Goal: Obtain resource: Obtain resource

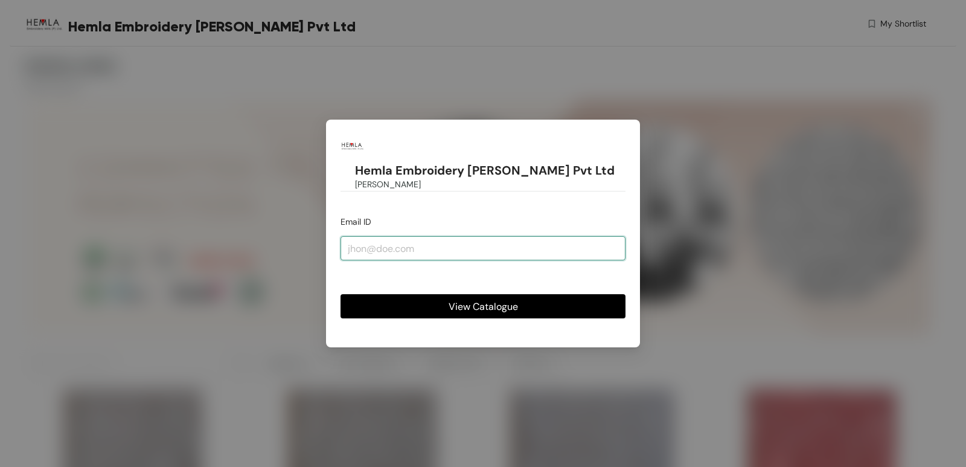
click at [422, 236] on input "email" at bounding box center [483, 248] width 285 height 24
type input "[EMAIL_ADDRESS][DOMAIN_NAME]"
click at [466, 299] on span "View Catalogue" at bounding box center [483, 306] width 69 height 15
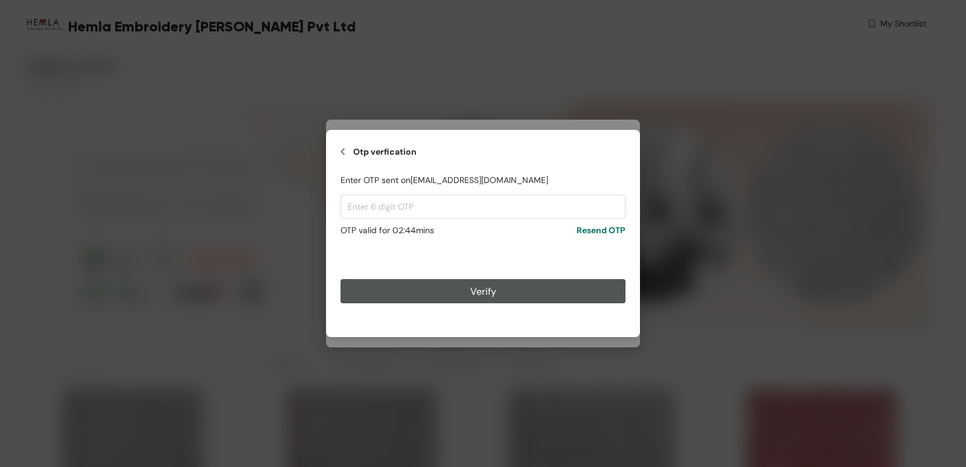
click at [855, 95] on div "Otp verfication Enter OTP sent on designerunit@pempro.com OTP valid for 0 2 : 4…" at bounding box center [483, 233] width 966 height 467
click at [437, 216] on input "text" at bounding box center [483, 206] width 285 height 24
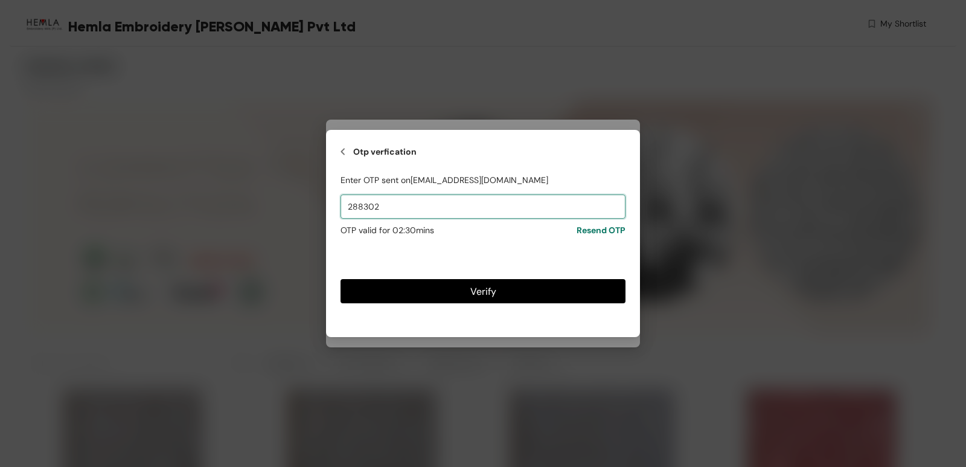
type input "288302"
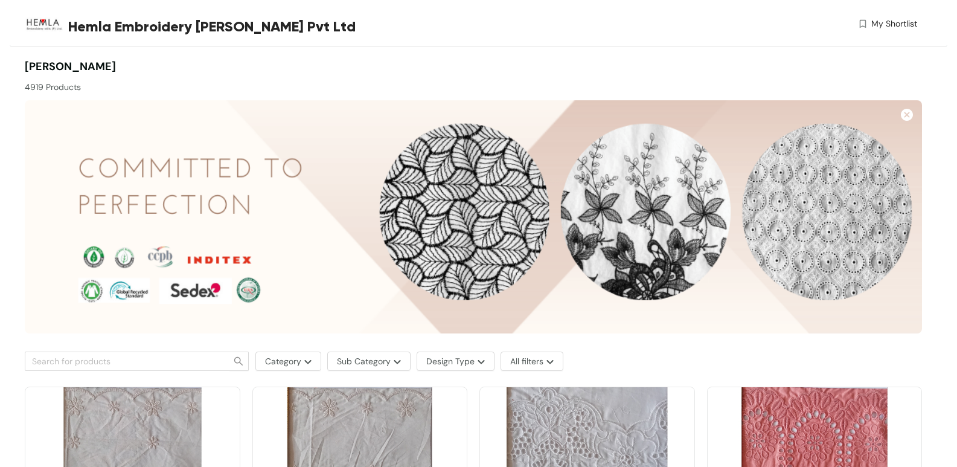
click at [116, 59] on span "[PERSON_NAME]" at bounding box center [70, 66] width 91 height 14
drag, startPoint x: 142, startPoint y: 65, endPoint x: 234, endPoint y: 80, distance: 93.6
click at [234, 80] on div "SHASHI PATHANIA 4919 Products" at bounding box center [249, 76] width 449 height 35
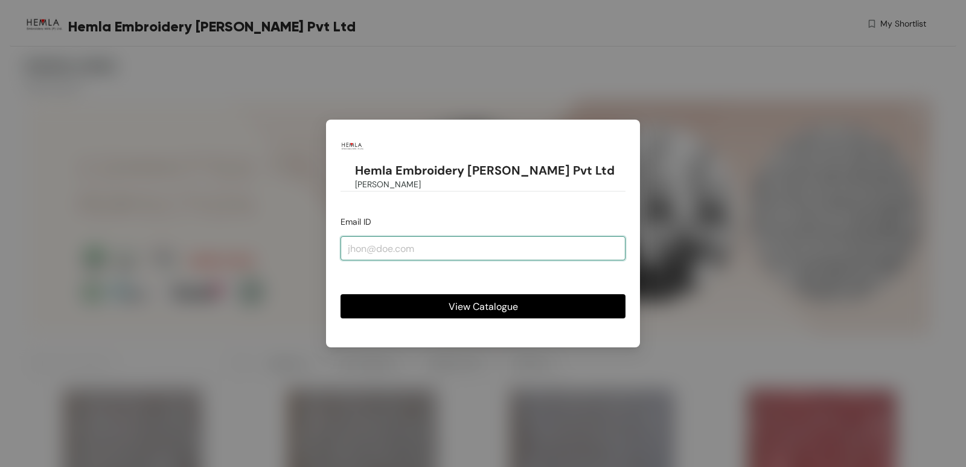
click at [440, 239] on input "email" at bounding box center [483, 248] width 285 height 24
click at [646, 186] on div "Hemla Embroidery [PERSON_NAME] Pvt Ltd [PERSON_NAME] Email ID View Catalogue" at bounding box center [483, 233] width 966 height 467
click at [724, 152] on div "Hemla Embroidery [PERSON_NAME] Pvt Ltd [PERSON_NAME] Email ID View Catalogue" at bounding box center [483, 233] width 966 height 467
click at [804, 112] on div "Hemla Embroidery [PERSON_NAME] Pvt Ltd [PERSON_NAME] Email ID View Catalogue" at bounding box center [483, 233] width 966 height 467
click at [554, 44] on div "Hemla Embroidery [PERSON_NAME] Pvt Ltd [PERSON_NAME] Email ID View Catalogue" at bounding box center [483, 233] width 966 height 467
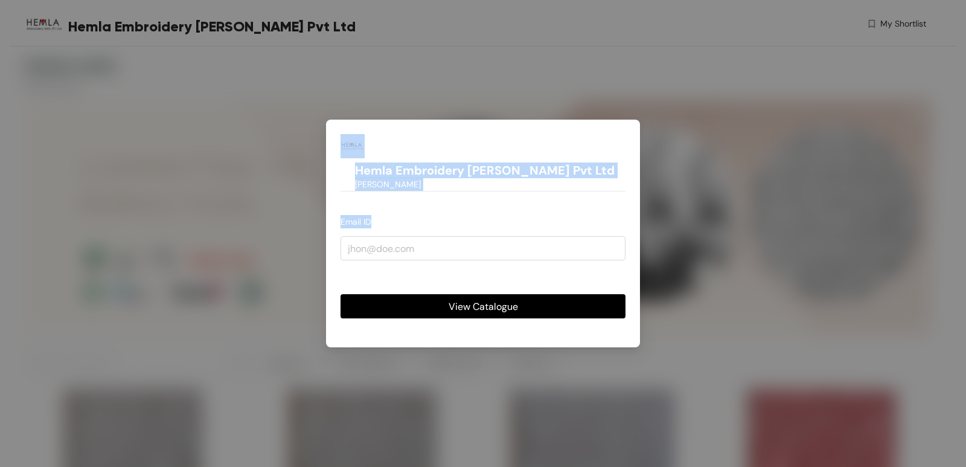
drag, startPoint x: 306, startPoint y: 112, endPoint x: 743, endPoint y: 402, distance: 524.6
click at [677, 440] on div "Hemla Embroidery [PERSON_NAME] Pvt Ltd [PERSON_NAME] Email ID View Catalogue" at bounding box center [483, 233] width 966 height 467
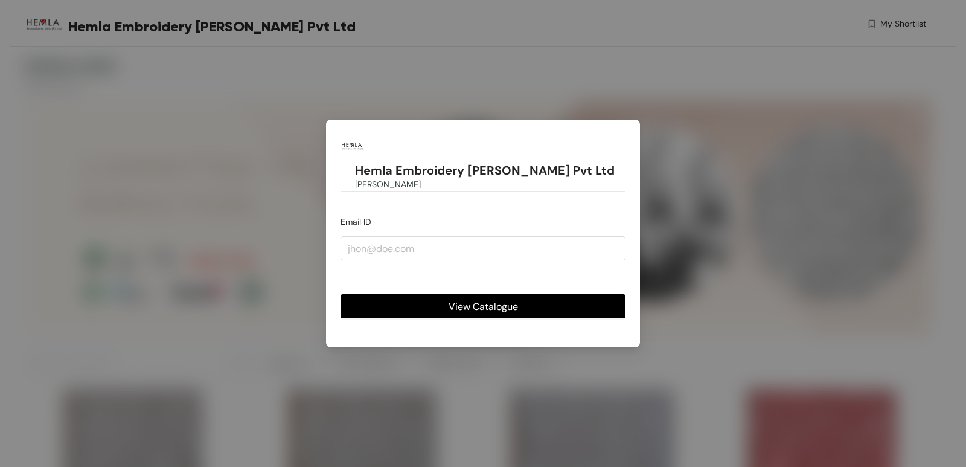
click at [743, 375] on div "Hemla Embroidery [PERSON_NAME] Pvt Ltd [PERSON_NAME] Email ID View Catalogue" at bounding box center [483, 233] width 966 height 467
click at [301, 314] on div "Hemla Embroidery [PERSON_NAME] Pvt Ltd [PERSON_NAME] Email ID View Catalogue" at bounding box center [483, 233] width 966 height 467
click at [596, 241] on input "email" at bounding box center [483, 248] width 285 height 24
type input "designerunit@pempro.com"
click at [170, 244] on div "Hemla Embroidery Mills Pvt Ltd SHASHI PATHANIA Email ID designerunit@pempro.com…" at bounding box center [483, 233] width 966 height 467
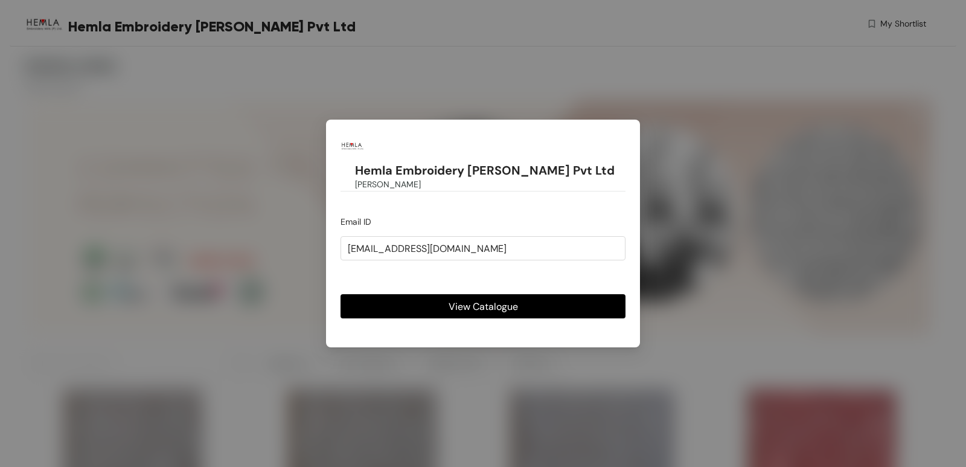
click at [330, 127] on div "Hemla Embroidery Mills Pvt Ltd SHASHI PATHANIA Email ID designerunit@pempro.com…" at bounding box center [483, 233] width 966 height 467
click at [484, 299] on span "View Catalogue" at bounding box center [483, 306] width 69 height 15
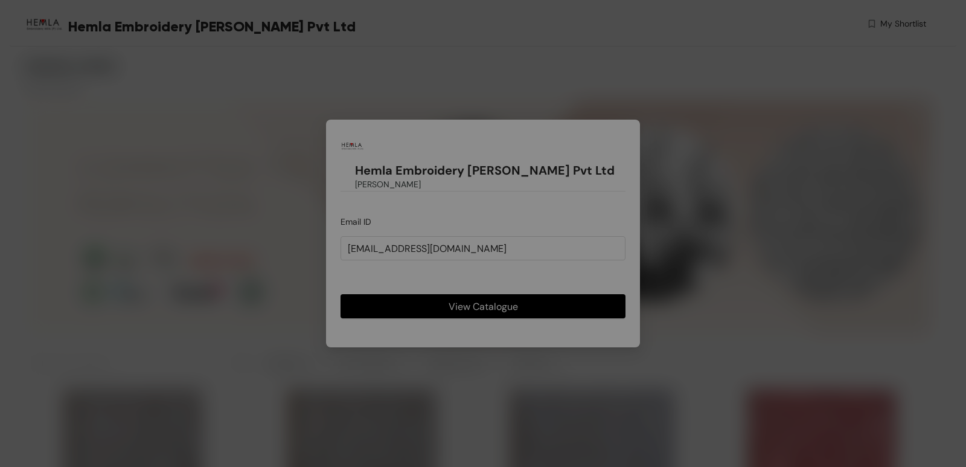
click at [484, 291] on div "Otp verfication Enter OTP sent on designerunit@pempro.com OTP valid for 0 3 : 0…" at bounding box center [483, 233] width 966 height 467
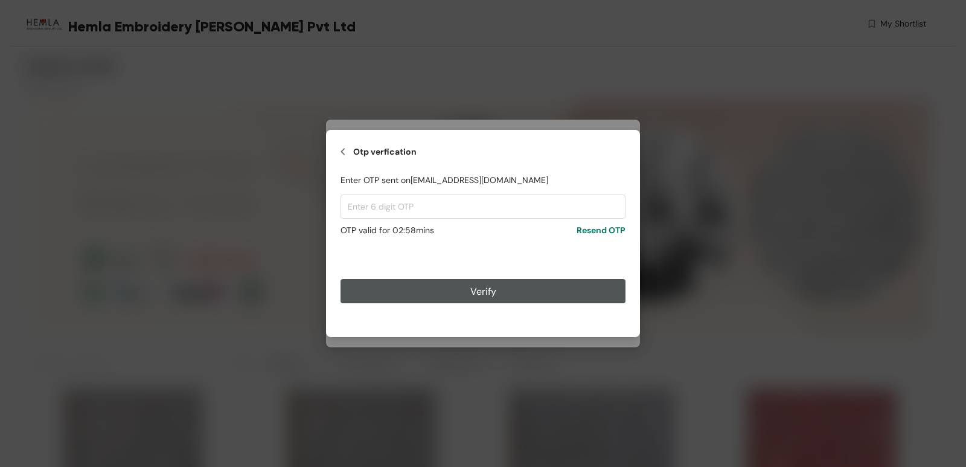
click at [339, 150] on div "Otp verfication Enter OTP sent on designerunit@pempro.com OTP valid for 0 2 : 5…" at bounding box center [483, 233] width 314 height 207
click at [344, 152] on img at bounding box center [343, 151] width 5 height 14
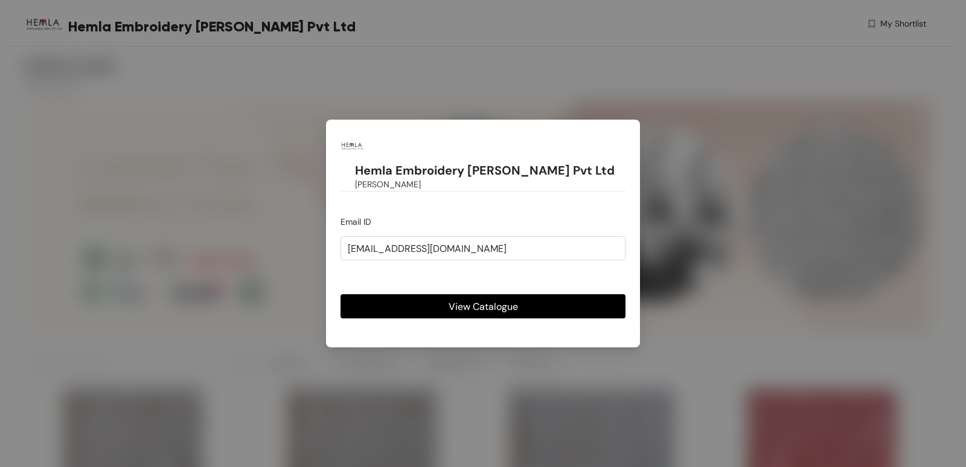
click at [344, 152] on img at bounding box center [353, 146] width 24 height 24
click at [417, 215] on form "Email ID View Catalogue" at bounding box center [483, 266] width 285 height 103
click at [390, 215] on form "Email ID View Catalogue" at bounding box center [483, 266] width 285 height 103
click at [381, 236] on input "email" at bounding box center [483, 248] width 285 height 24
